Goal: Transaction & Acquisition: Purchase product/service

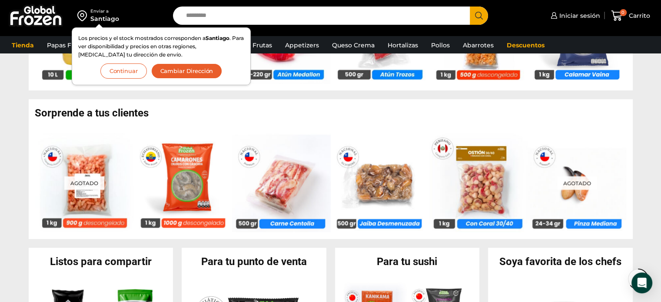
scroll to position [652, 0]
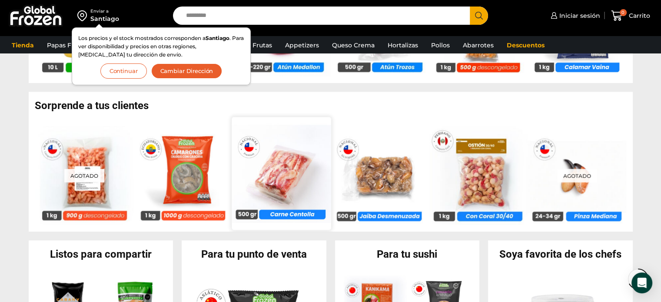
click at [283, 184] on img at bounding box center [281, 173] width 99 height 99
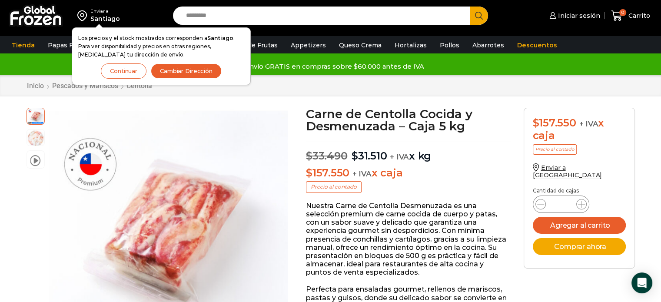
click at [121, 72] on button "Continuar" at bounding box center [124, 70] width 46 height 15
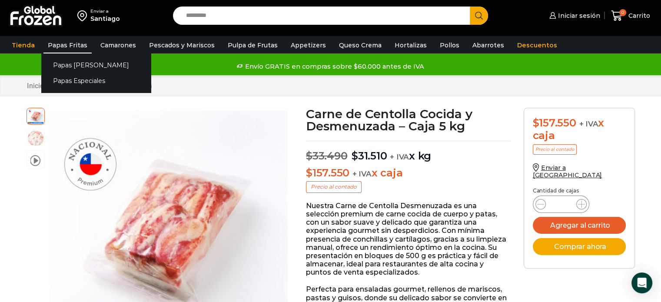
click at [56, 48] on link "Papas Fritas" at bounding box center [67, 45] width 48 height 17
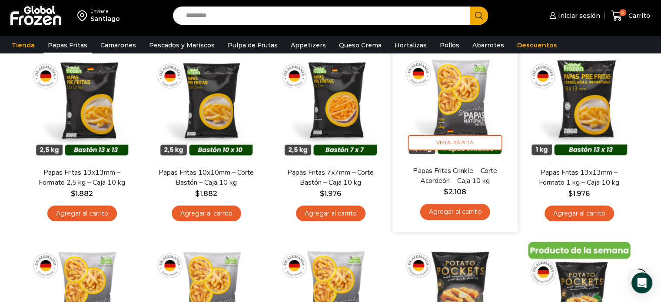
scroll to position [87, 0]
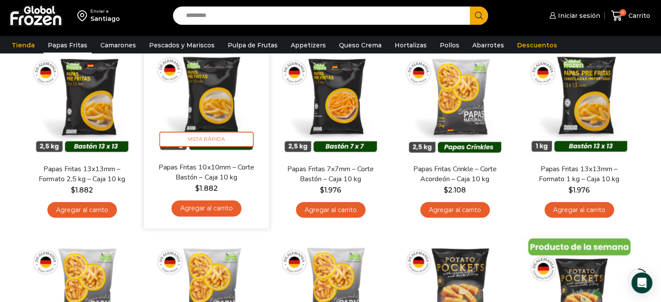
click at [212, 209] on link "Agregar al carrito" at bounding box center [206, 208] width 70 height 16
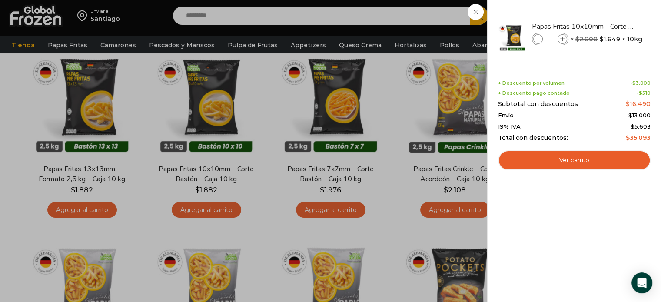
click at [609, 26] on div "1 Carrito 1 1 Shopping Cart *" at bounding box center [630, 16] width 43 height 20
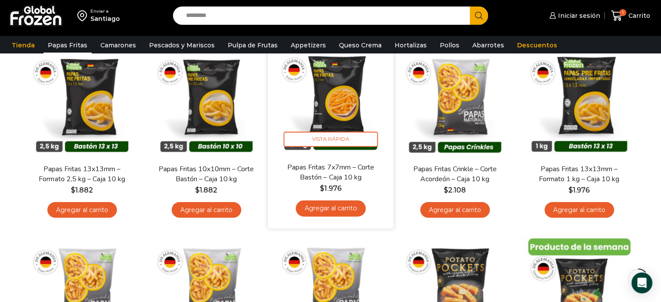
click at [345, 211] on link "Agregar al carrito" at bounding box center [330, 208] width 70 height 16
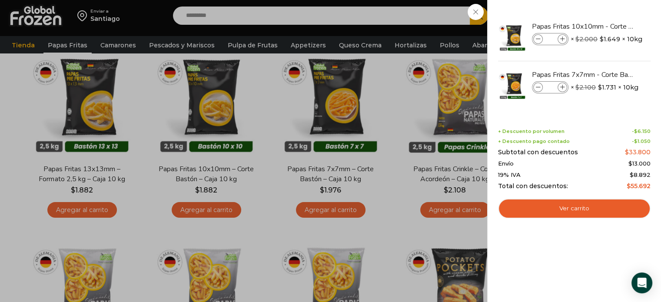
click at [609, 26] on div "2 Carrito 2 2 Shopping Cart *" at bounding box center [630, 16] width 43 height 20
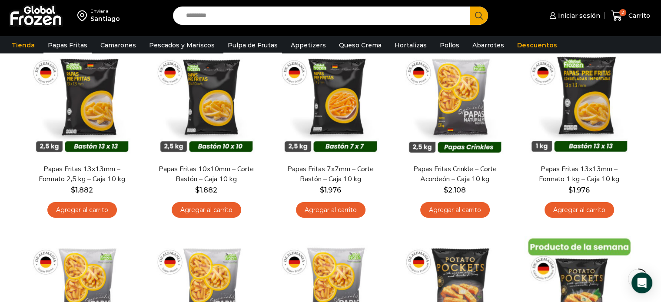
click at [254, 45] on link "Pulpa de Frutas" at bounding box center [252, 45] width 59 height 17
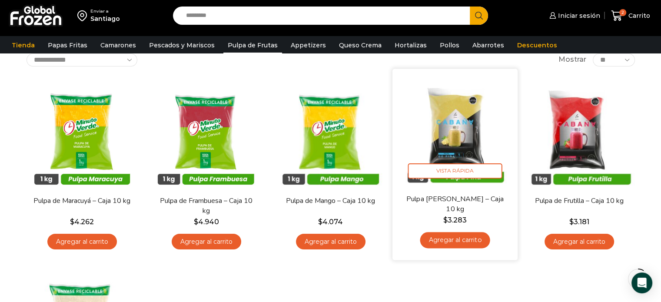
scroll to position [43, 0]
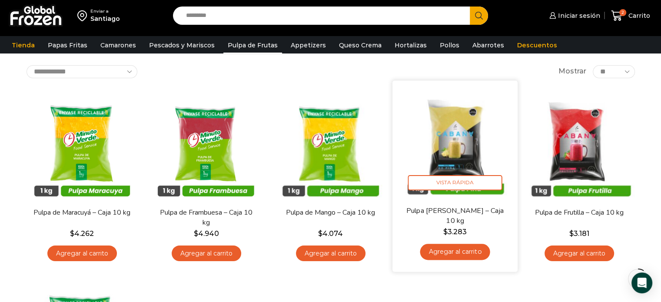
click at [462, 251] on link "Agregar al carrito" at bounding box center [455, 252] width 70 height 16
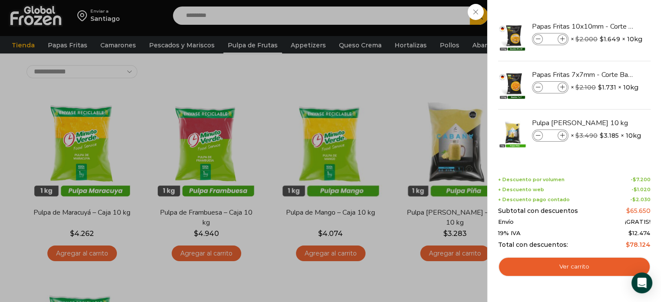
click at [609, 26] on div "3 Carrito 3 3 Shopping Cart *" at bounding box center [630, 16] width 43 height 20
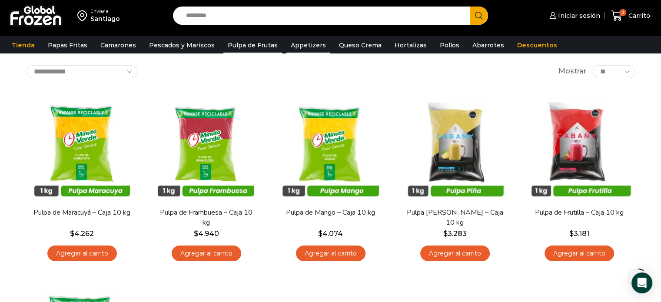
click at [303, 46] on link "Appetizers" at bounding box center [308, 45] width 44 height 17
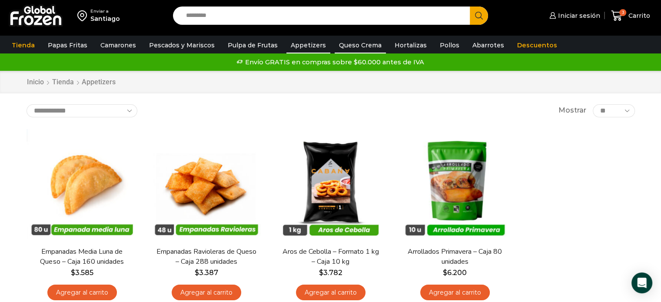
click at [363, 45] on link "Queso Crema" at bounding box center [360, 45] width 51 height 17
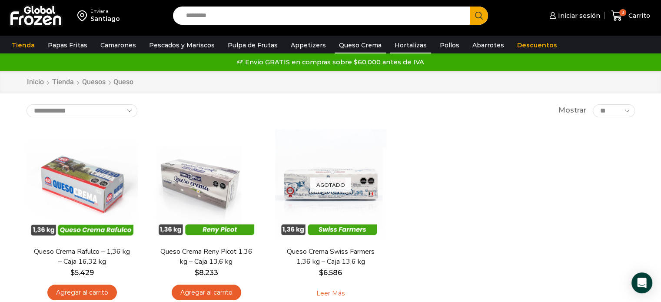
click at [395, 46] on link "Hortalizas" at bounding box center [410, 45] width 41 height 17
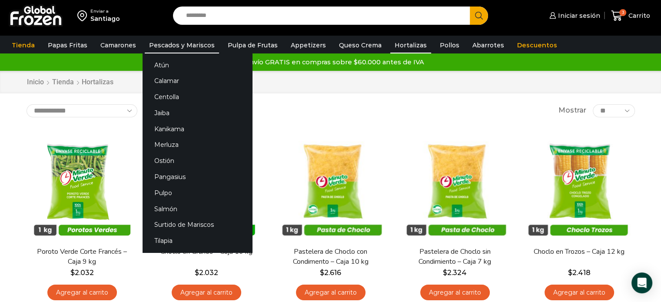
click at [165, 50] on link "Pescados y Mariscos" at bounding box center [182, 45] width 74 height 17
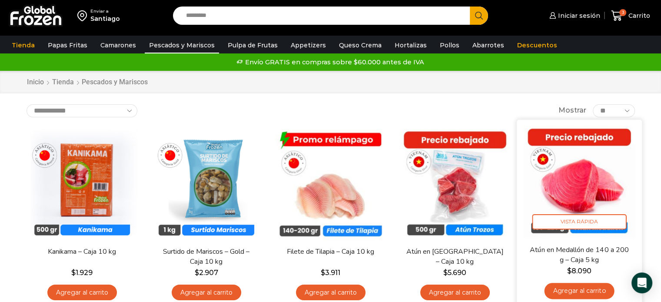
click at [580, 192] on img at bounding box center [579, 182] width 112 height 112
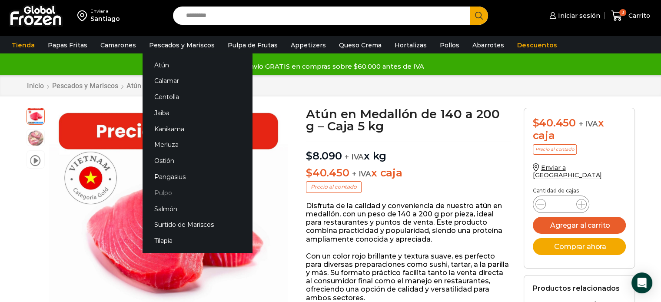
click at [156, 191] on link "Pulpo" at bounding box center [197, 193] width 109 height 16
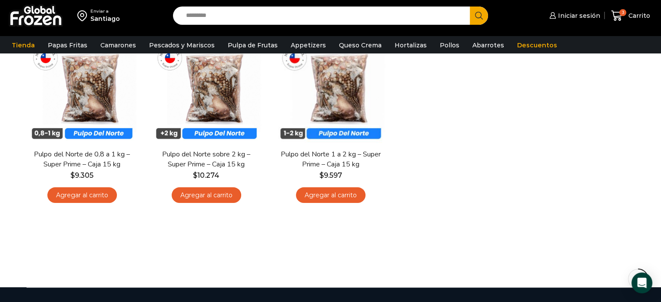
scroll to position [43, 0]
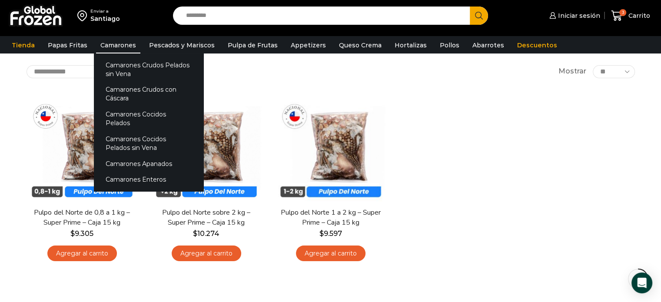
click at [122, 48] on link "Camarones" at bounding box center [118, 45] width 44 height 17
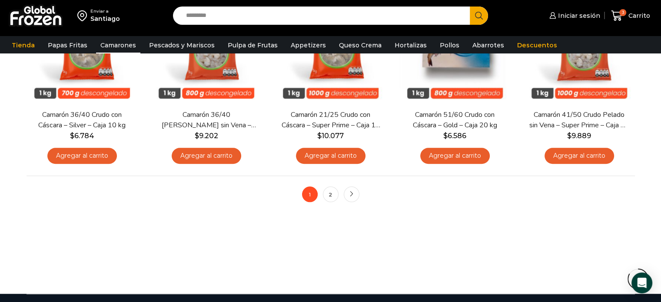
scroll to position [739, 0]
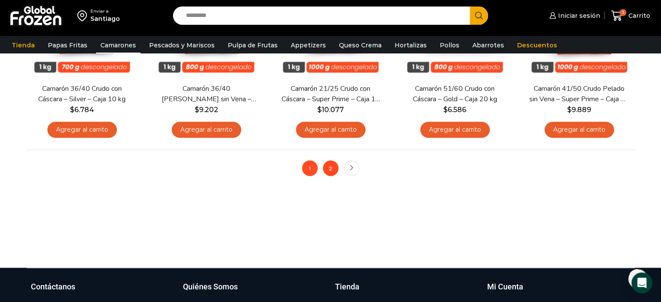
click at [333, 168] on link "2" at bounding box center [331, 168] width 16 height 16
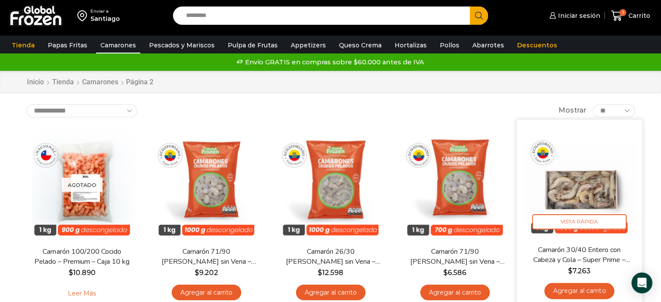
click at [590, 184] on img at bounding box center [579, 182] width 112 height 112
